Goal: Information Seeking & Learning: Learn about a topic

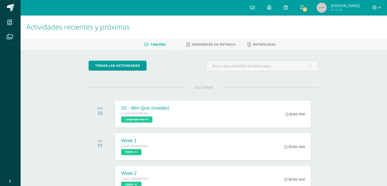
click at [302, 9] on link "5" at bounding box center [302, 7] width 16 height 15
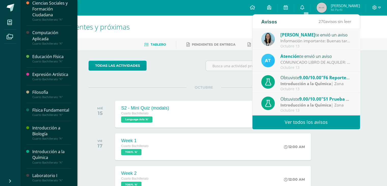
scroll to position [76, 0]
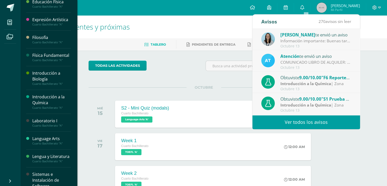
click at [40, 82] on div "Introducción a Biología" at bounding box center [51, 76] width 39 height 12
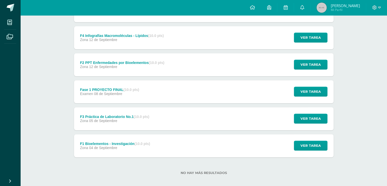
scroll to position [198, 0]
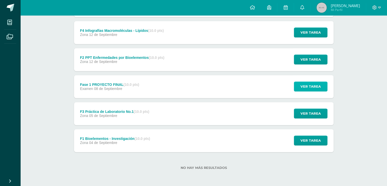
click at [315, 86] on span "Ver tarea" at bounding box center [310, 86] width 20 height 9
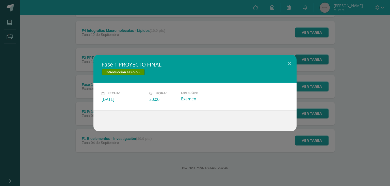
click at [315, 86] on div "Fase 1 PROYECTO FINAL Introducción a Biología Fecha: Lunes 08 de Septiembre Hor…" at bounding box center [195, 93] width 386 height 76
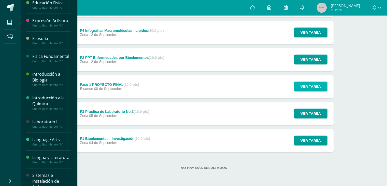
scroll to position [76, 0]
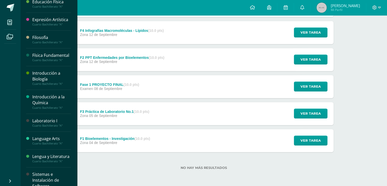
click at [44, 105] on div "Introducción a la Química" at bounding box center [51, 100] width 39 height 12
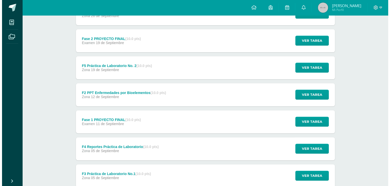
scroll to position [196, 0]
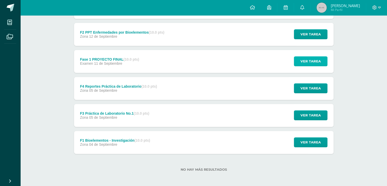
click at [311, 58] on span "Ver tarea" at bounding box center [310, 60] width 20 height 9
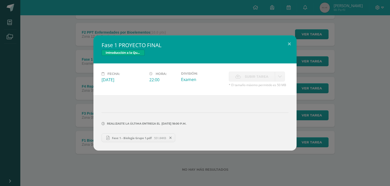
click at [109, 140] on icon at bounding box center [107, 137] width 7 height 7
click at [33, 98] on div "Fase 1 PROYECTO FINAL Introducción a la Química Fecha: Jueves 11 de Septiembre …" at bounding box center [195, 92] width 386 height 115
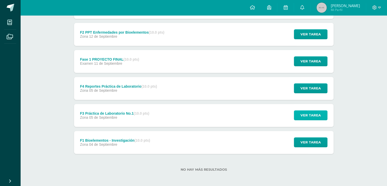
click at [312, 116] on span "Ver tarea" at bounding box center [310, 114] width 20 height 9
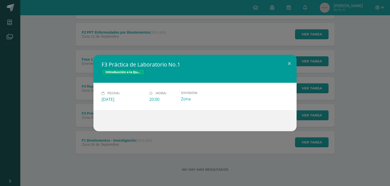
click at [367, 128] on div "F3 Práctica de Laboratorio No.1 Introducción a la Química Fecha: Viernes 05 de …" at bounding box center [195, 93] width 386 height 76
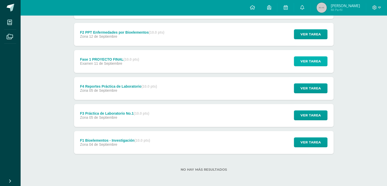
click at [310, 66] on button "Ver tarea" at bounding box center [311, 61] width 34 height 10
